Goal: Transaction & Acquisition: Obtain resource

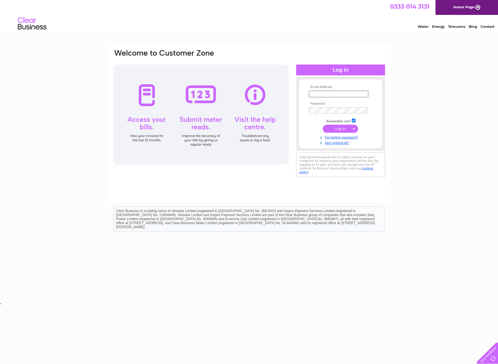
click at [329, 93] on input "text" at bounding box center [339, 94] width 60 height 7
type input "[EMAIL_ADDRESS][DOMAIN_NAME]"
click at [342, 130] on input "submit" at bounding box center [340, 129] width 35 height 8
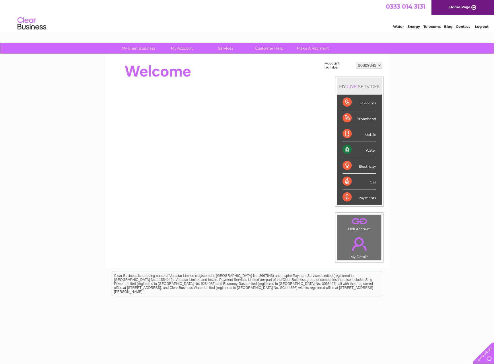
click at [367, 150] on div "Water" at bounding box center [359, 150] width 34 height 16
click at [346, 150] on div "Water" at bounding box center [359, 150] width 34 height 16
click at [371, 150] on div "Water" at bounding box center [359, 150] width 34 height 16
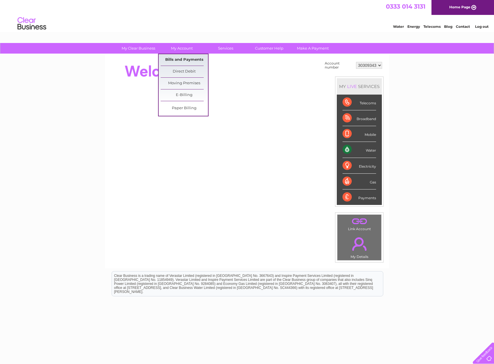
click at [184, 60] on link "Bills and Payments" at bounding box center [184, 59] width 47 height 11
click at [179, 60] on link "Bills and Payments" at bounding box center [184, 59] width 47 height 11
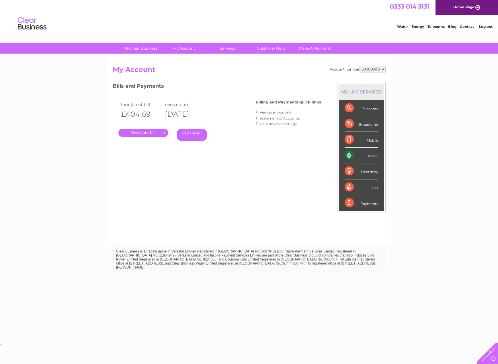
click at [143, 133] on link "." at bounding box center [143, 133] width 50 height 8
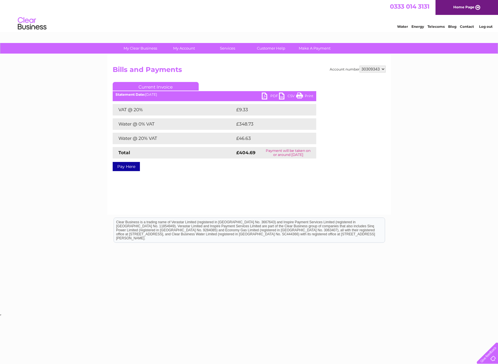
click at [268, 95] on link "PDF" at bounding box center [270, 97] width 17 height 8
click at [486, 26] on link "Log out" at bounding box center [485, 26] width 13 height 4
